Goal: Use online tool/utility: Utilize a website feature to perform a specific function

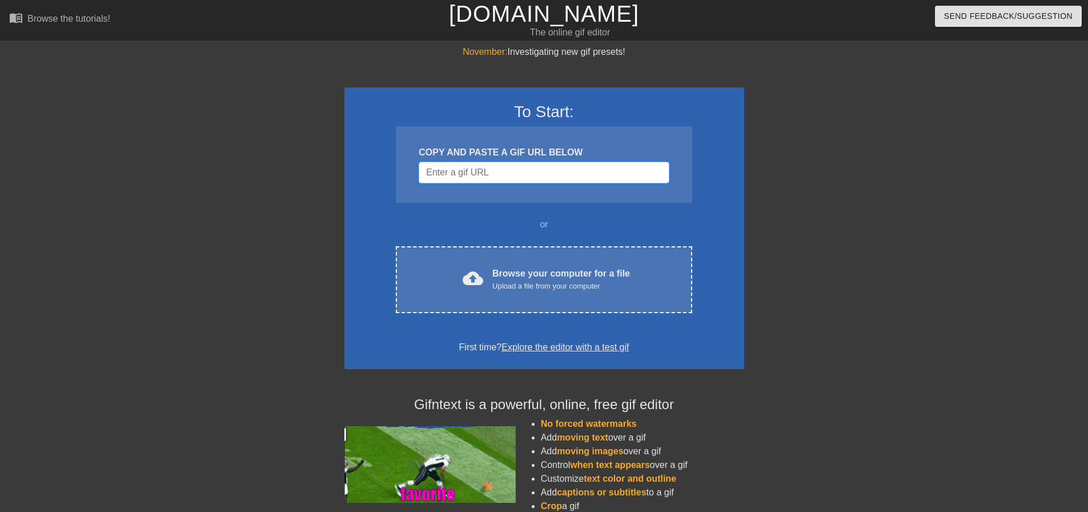
click at [452, 168] on input "Username" at bounding box center [544, 173] width 250 height 22
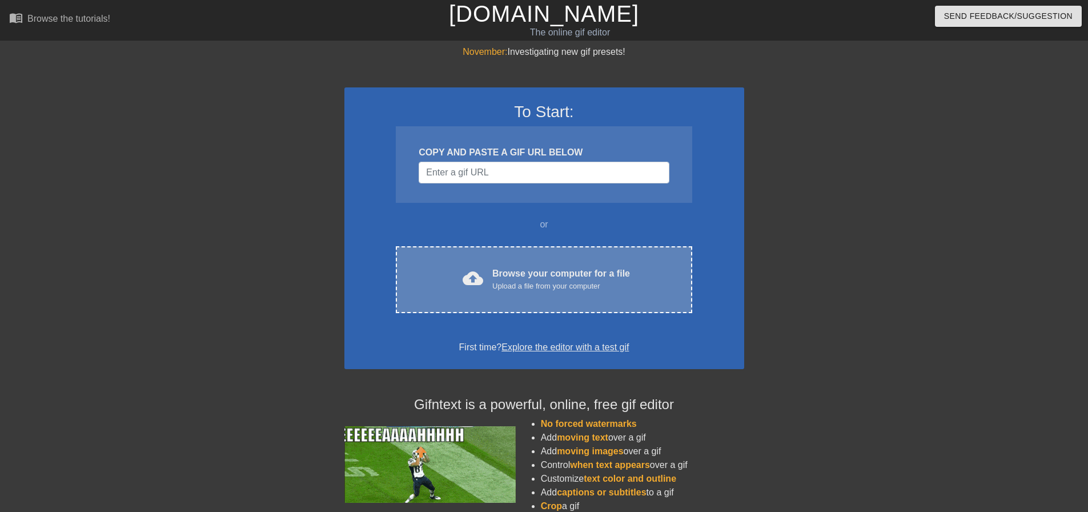
click at [511, 263] on div "cloud_upload Browse your computer for a file Upload a file from your computer C…" at bounding box center [544, 279] width 296 height 67
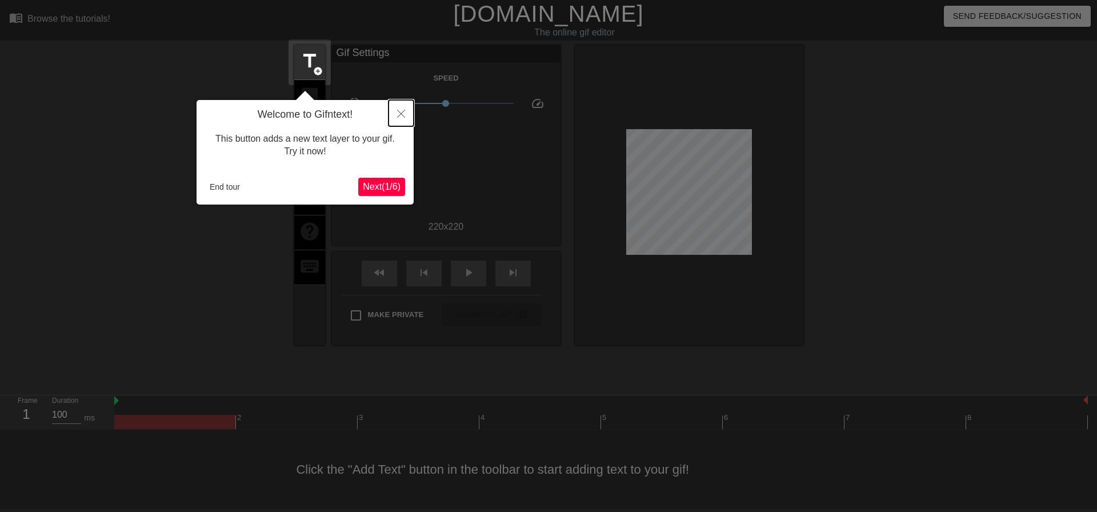
click at [397, 115] on icon "Close" at bounding box center [401, 114] width 8 height 8
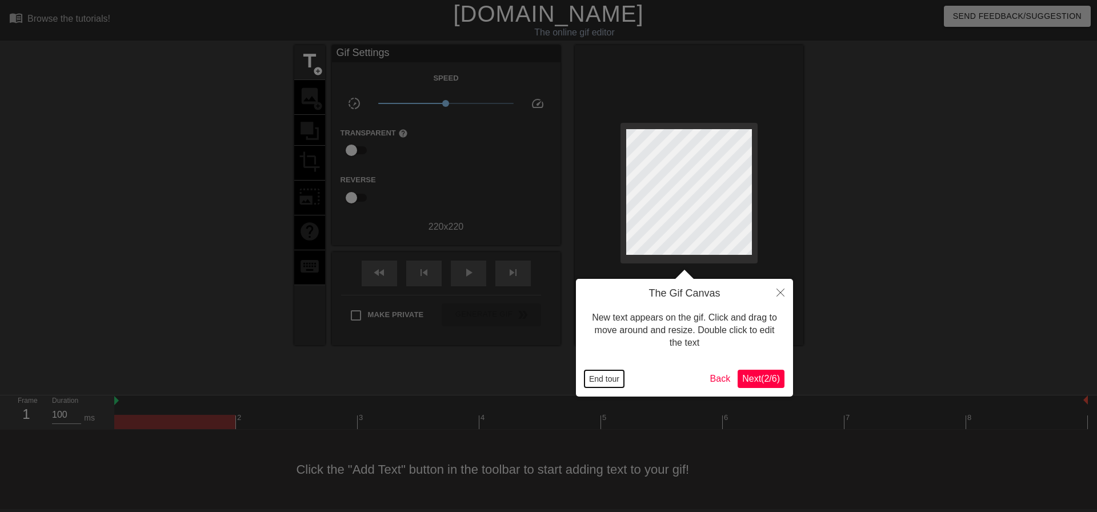
click at [605, 375] on button "End tour" at bounding box center [603, 378] width 39 height 17
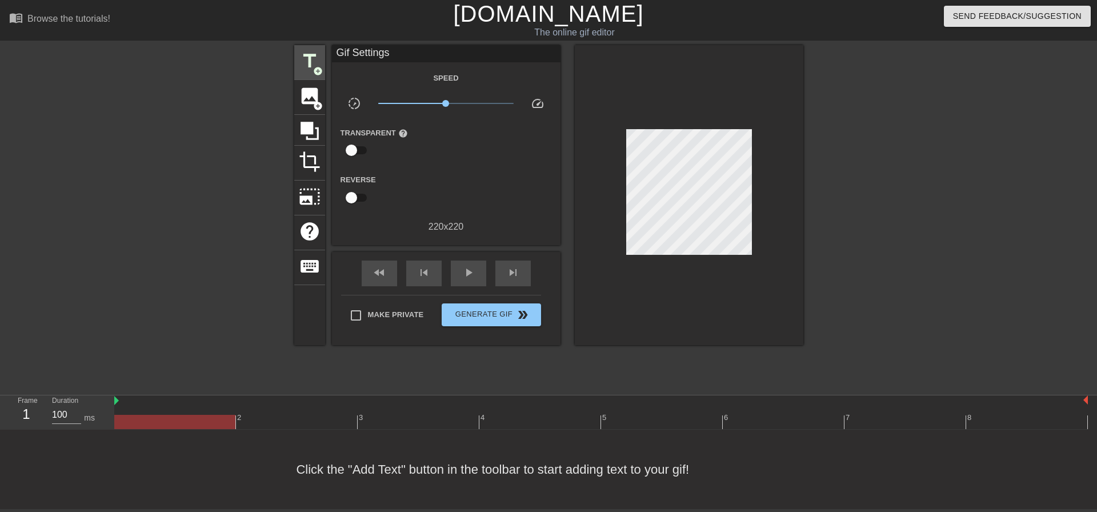
click at [310, 65] on span "title" at bounding box center [310, 61] width 22 height 22
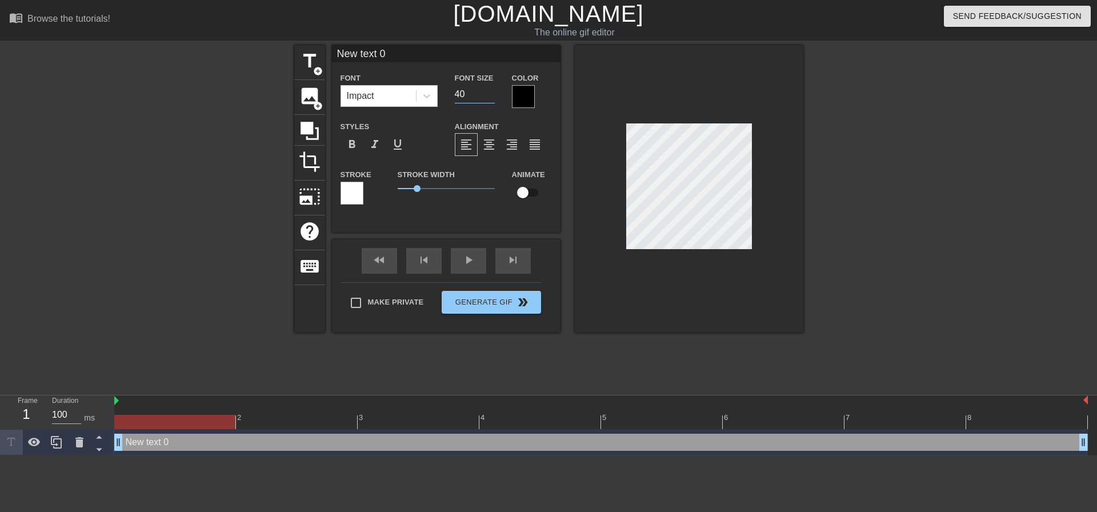
drag, startPoint x: 469, startPoint y: 97, endPoint x: 451, endPoint y: 99, distance: 19.0
click at [451, 99] on div "Font Size 40" at bounding box center [474, 89] width 57 height 37
type input "20"
type input "a"
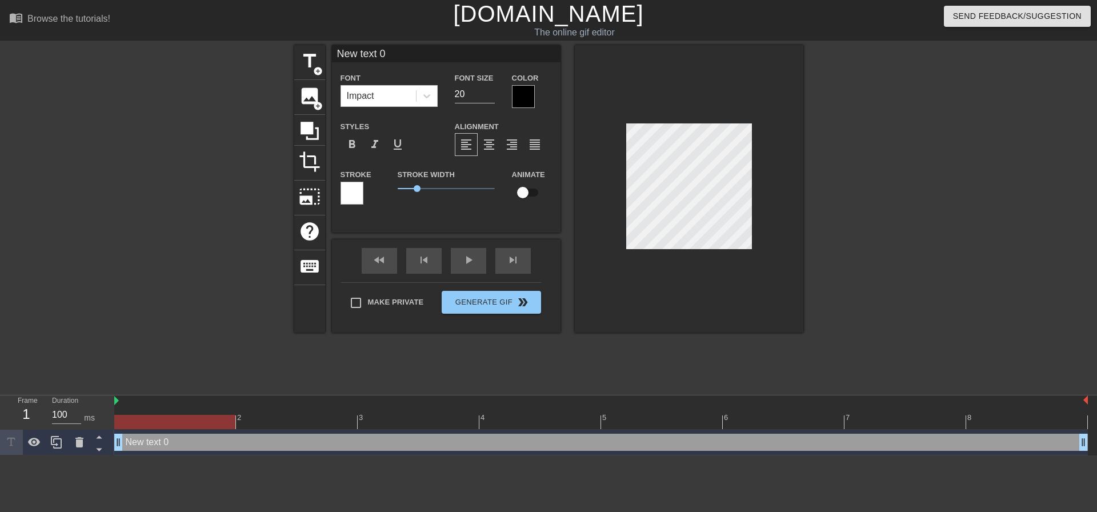
type textarea "a"
type input "av"
type textarea "av"
type input "avo"
type textarea "avo"
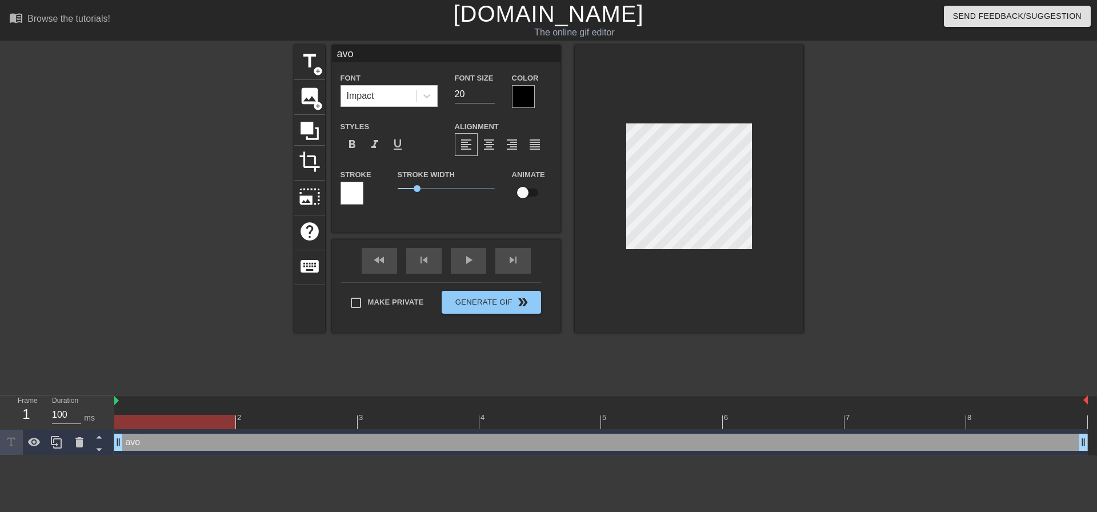
type input "avoi"
type textarea "avoi"
type input "avoid"
type textarea "avoid"
type input "avoid"
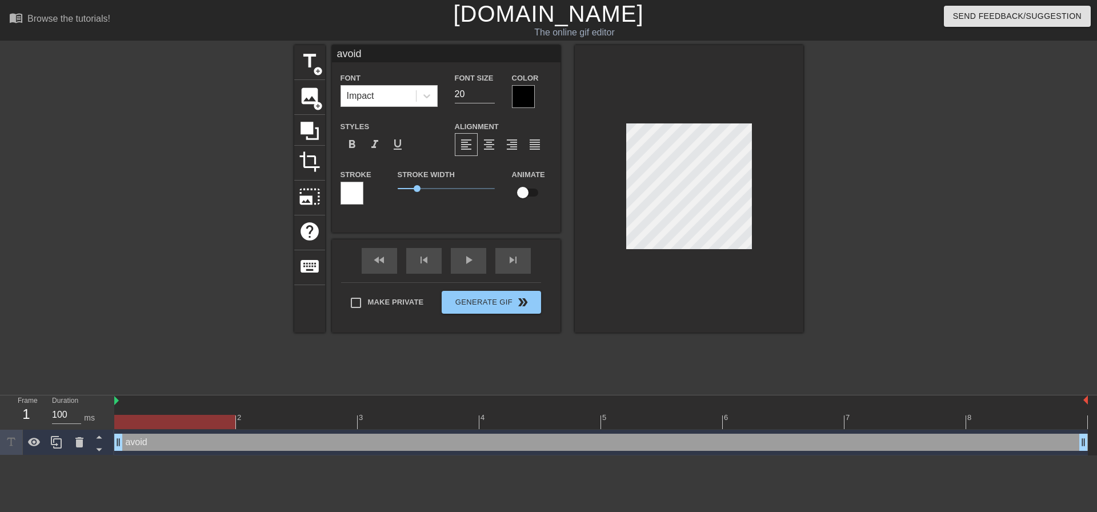
type textarea "avoid"
type input "avoid A"
type textarea "avoid A"
type input "avoid AC"
type textarea "avoid AC"
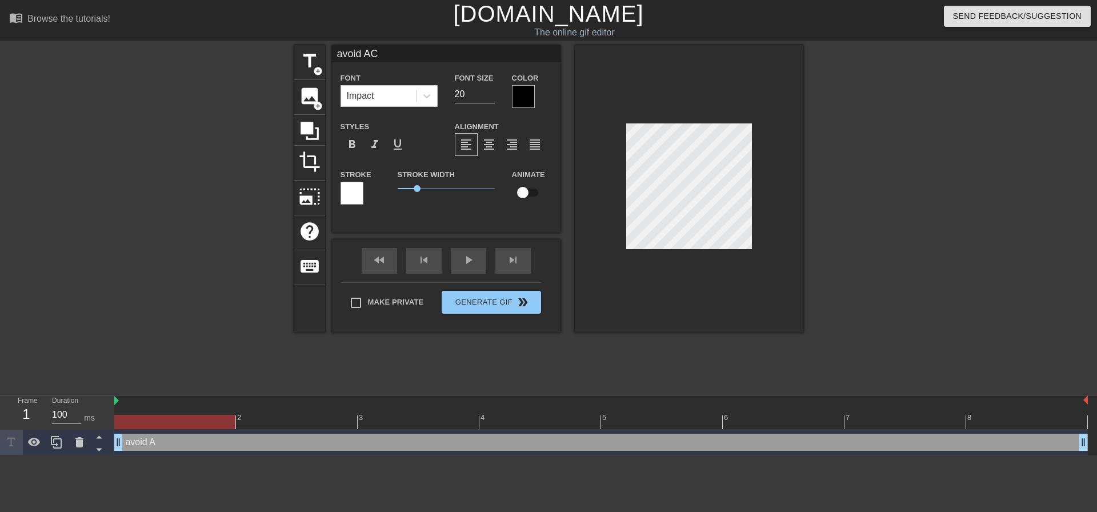
type input "avoid ACC"
type textarea "avoid ACC"
type input "avoid AC"
type textarea "avoid AC"
type input "avoid ACW"
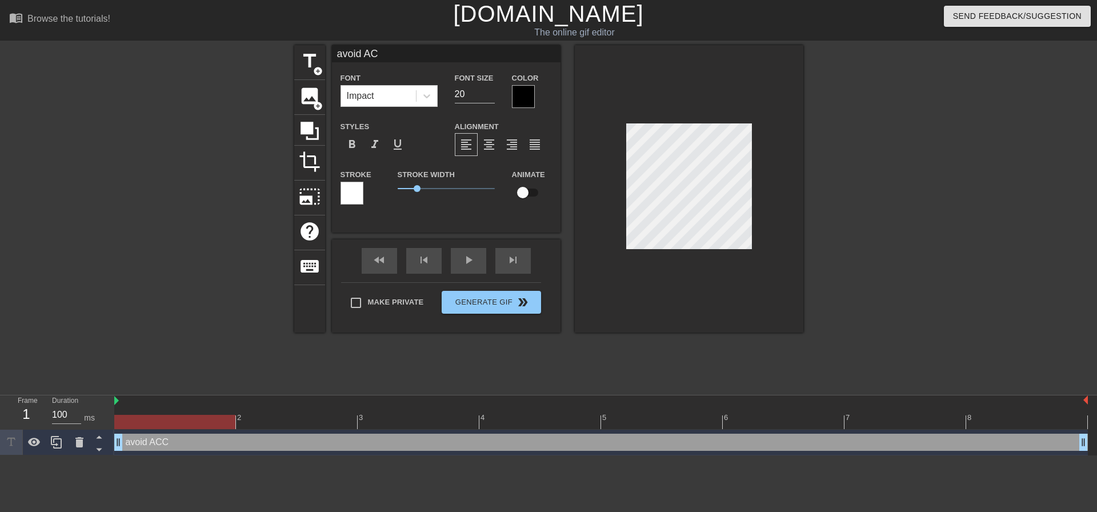
type textarea "avoid ACW"
type input "avoid ACW?"
type textarea "avoid ACW?"
type input "avoid ACW"
type textarea "avoid ACW"
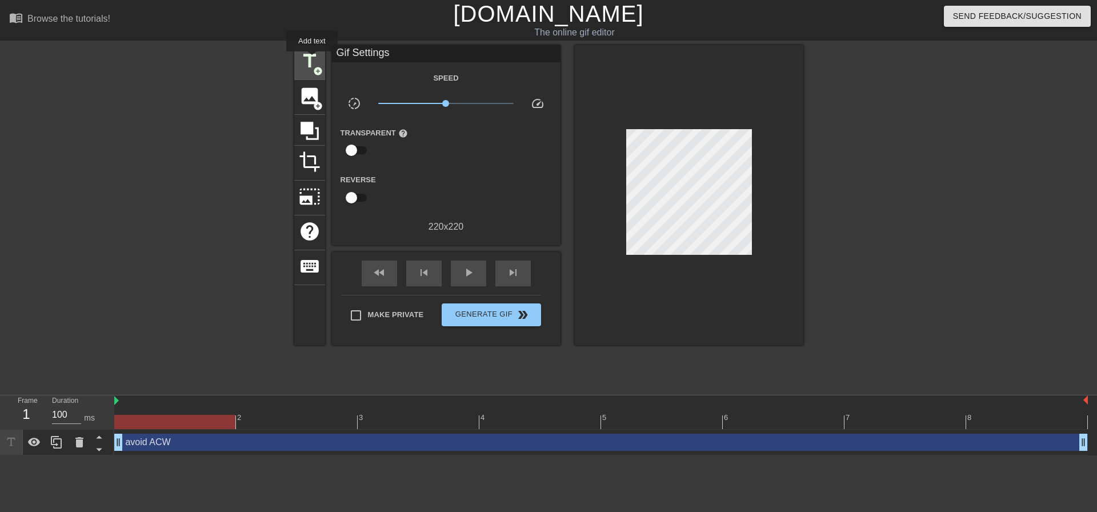
click at [312, 58] on span "title" at bounding box center [310, 61] width 22 height 22
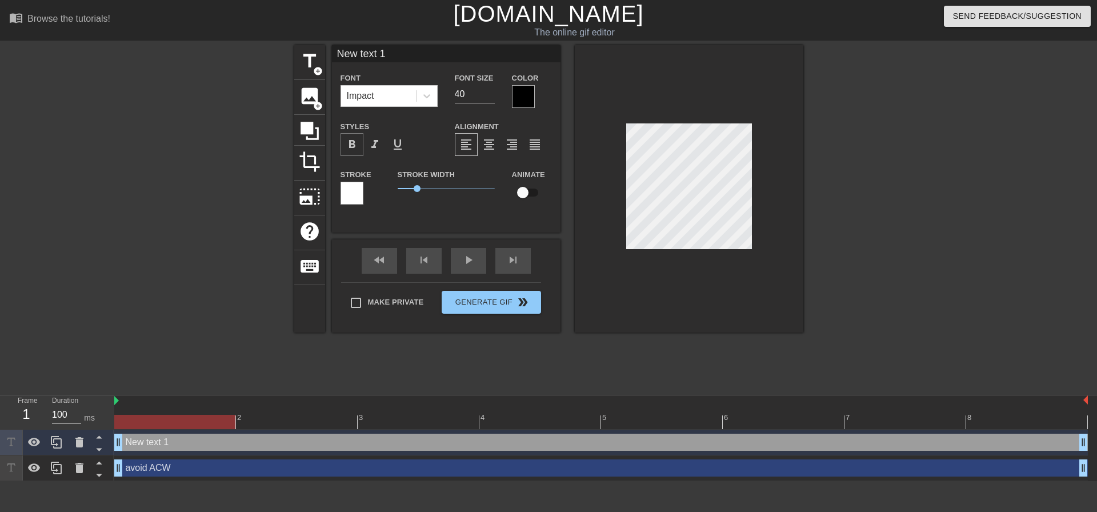
click at [354, 143] on span "format_bold" at bounding box center [352, 145] width 14 height 14
type input "avoid ACW"
type input "20"
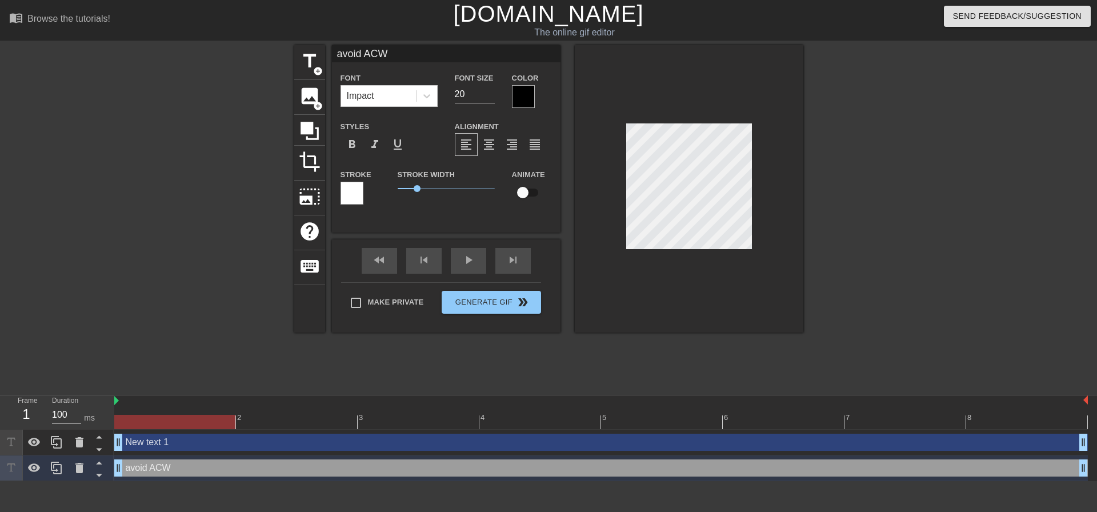
type input "New text 1"
type input "40"
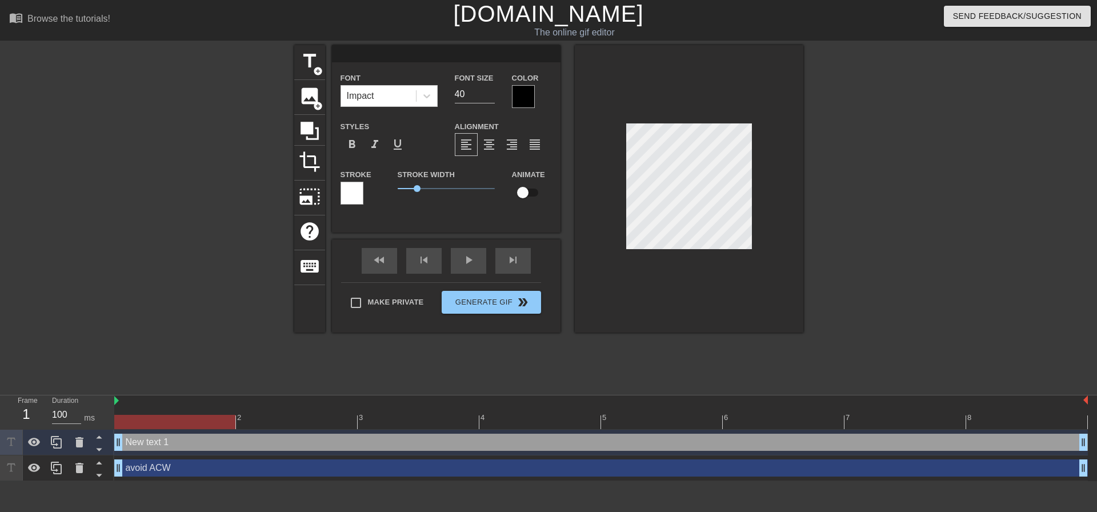
scroll to position [2, 2]
type input "avoid ACW"
type input "20"
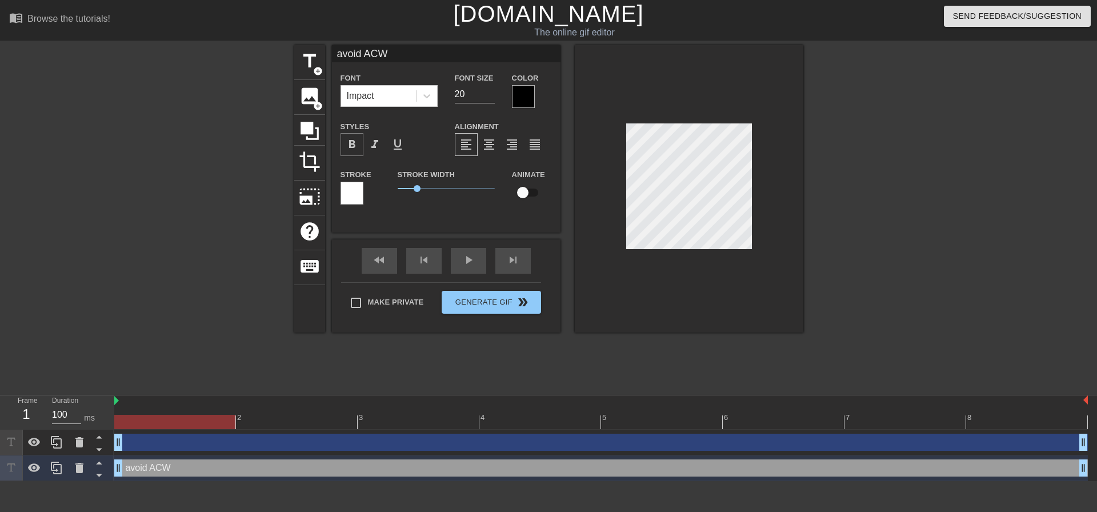
click at [352, 140] on span "format_bold" at bounding box center [352, 145] width 14 height 14
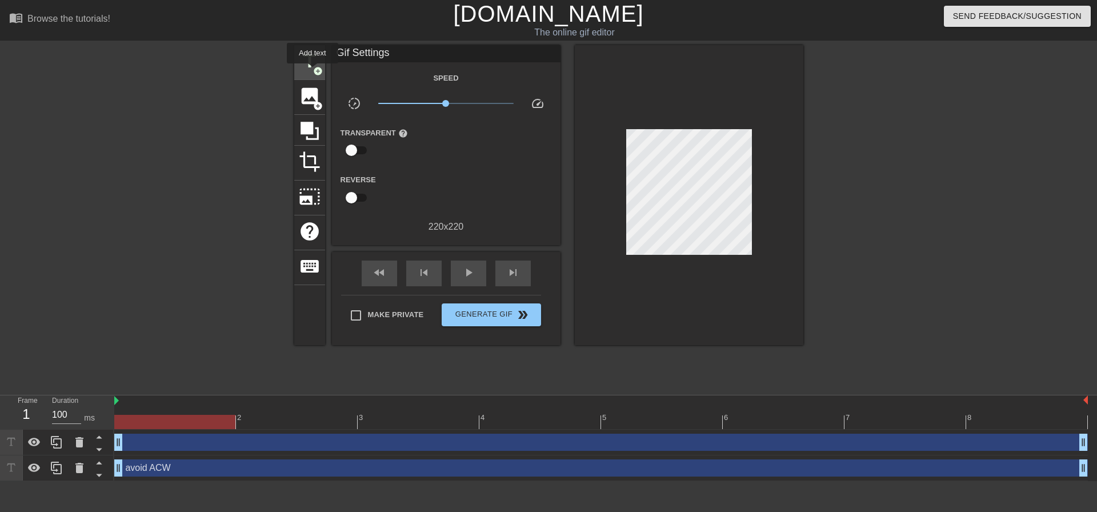
click at [313, 71] on span "add_circle" at bounding box center [318, 71] width 10 height 10
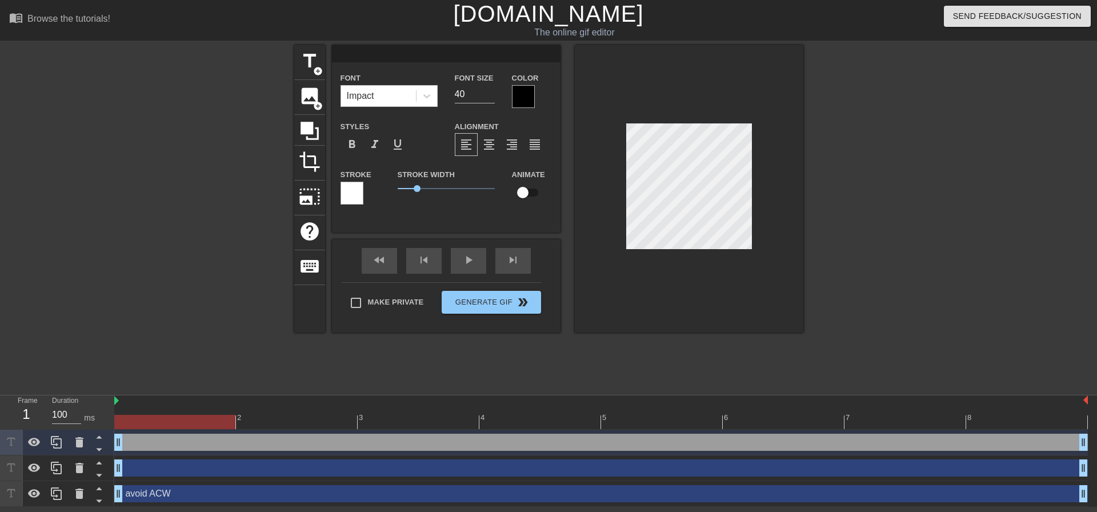
type input "avoid ACW"
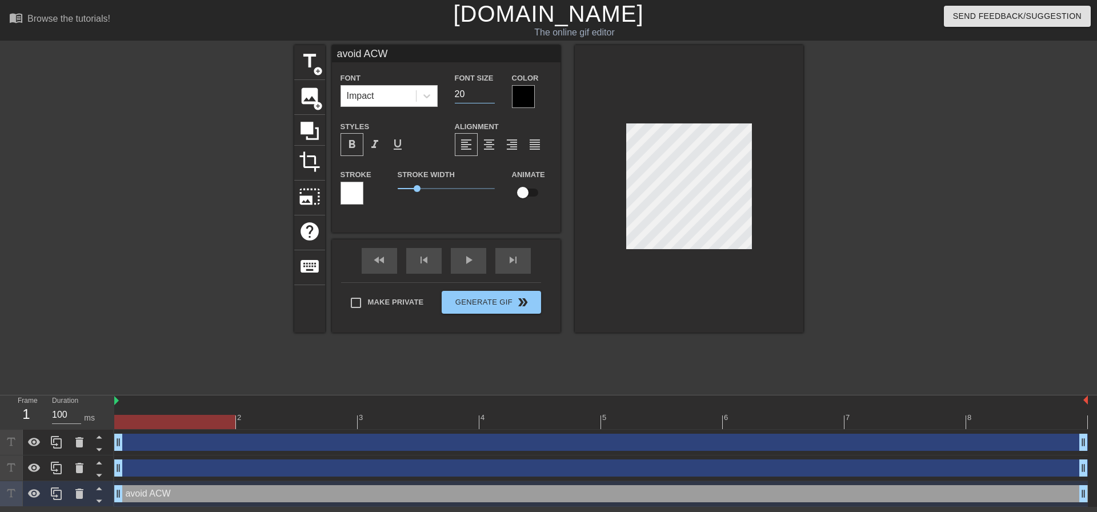
drag, startPoint x: 467, startPoint y: 95, endPoint x: 452, endPoint y: 96, distance: 14.9
click at [452, 95] on div "Font Size 20" at bounding box center [474, 89] width 57 height 37
type input "18"
click at [350, 144] on span "format_bold" at bounding box center [352, 145] width 14 height 14
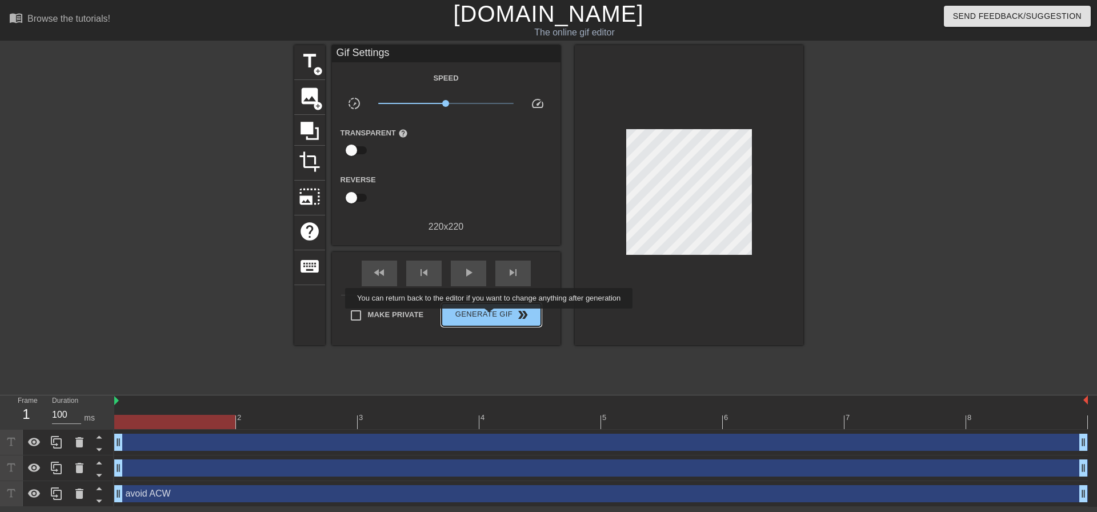
click at [489, 314] on span "Generate Gif double_arrow" at bounding box center [491, 315] width 90 height 14
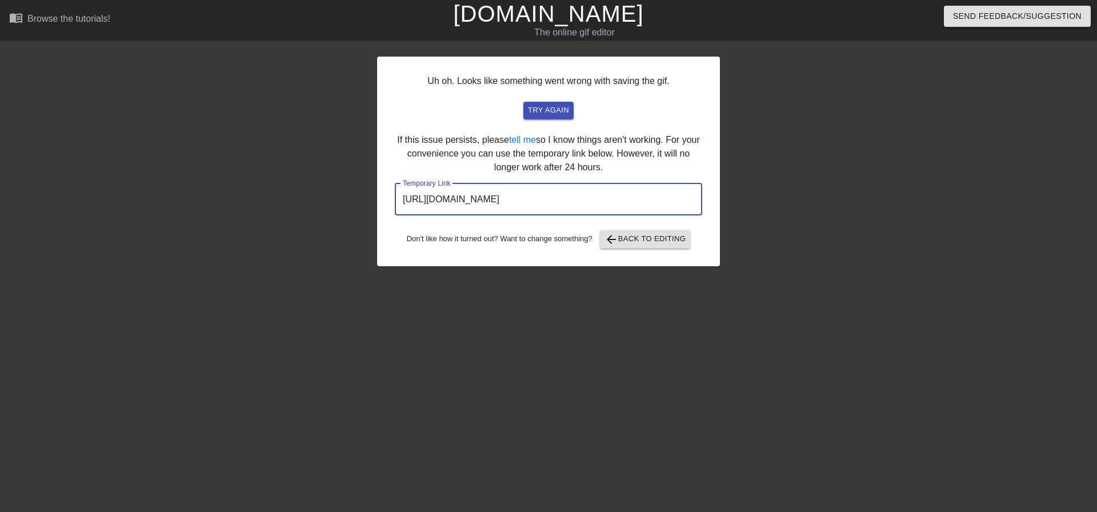
drag, startPoint x: 587, startPoint y: 194, endPoint x: 329, endPoint y: 185, distance: 258.3
click at [329, 185] on div "Uh oh. Looks like something went wrong with saving the gif. try again If this i…" at bounding box center [548, 216] width 1097 height 343
